Goal: Information Seeking & Learning: Learn about a topic

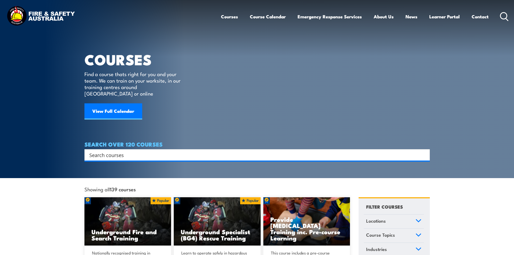
click at [154, 151] on input "Search input" at bounding box center [253, 155] width 329 height 8
type input "mental health first aid training"
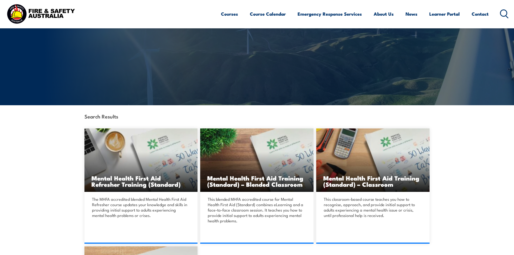
scroll to position [108, 0]
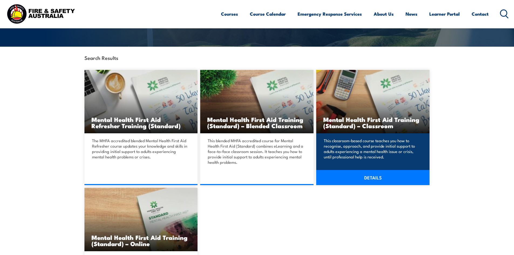
click at [366, 120] on h3 "Mental Health First Aid Training (Standard) – Classroom" at bounding box center [373, 122] width 99 height 12
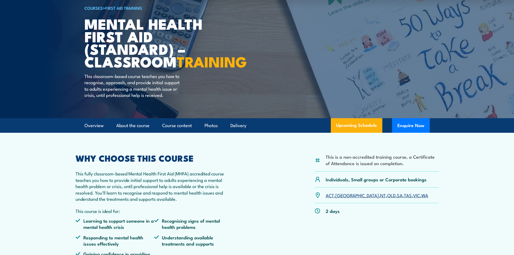
scroll to position [108, 0]
